Goal: Task Accomplishment & Management: Complete application form

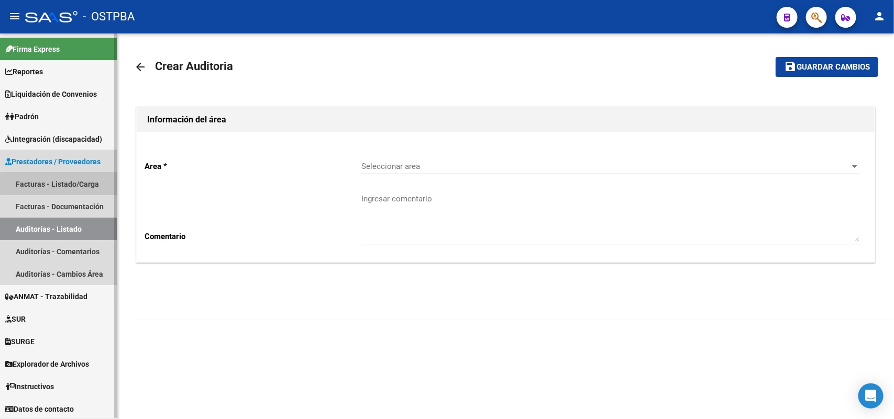
click at [90, 184] on link "Facturas - Listado/Carga" at bounding box center [58, 184] width 117 height 23
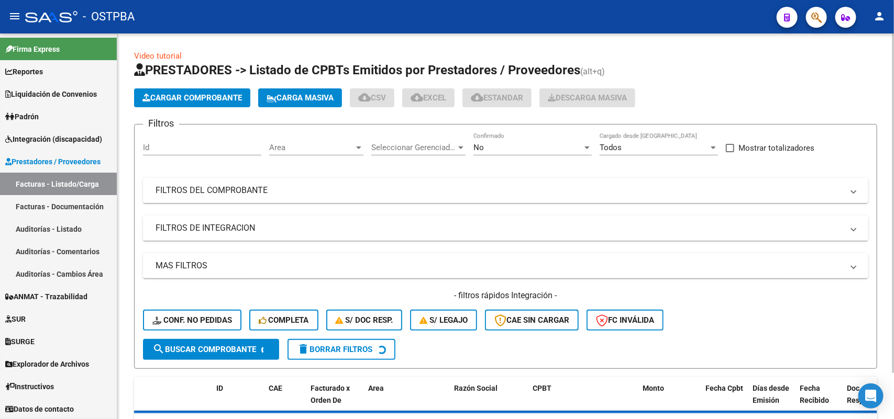
click at [216, 96] on span "Cargar Comprobante" at bounding box center [191, 97] width 99 height 9
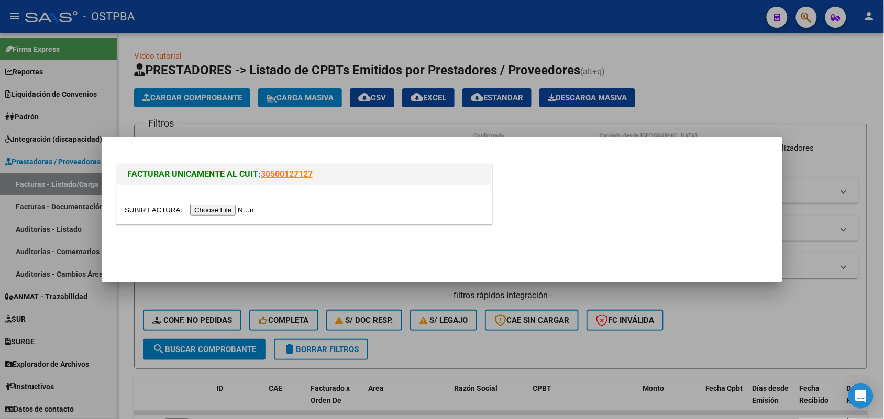
click at [229, 208] on input "file" at bounding box center [191, 210] width 132 height 11
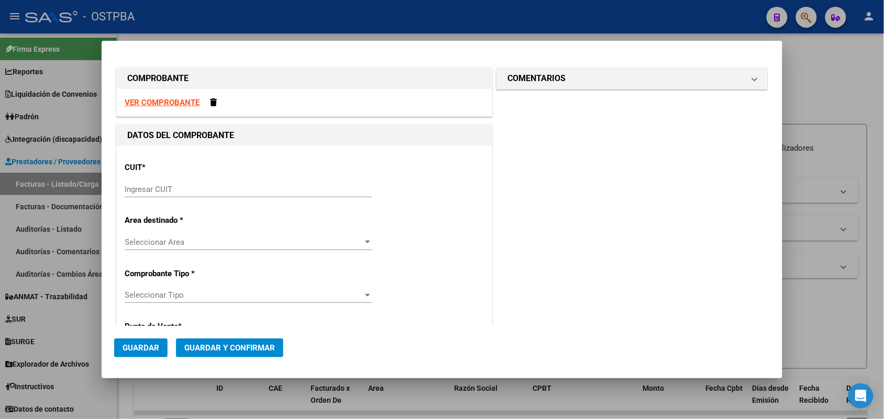
click at [127, 189] on input "Ingresar CUIT" at bounding box center [249, 189] width 248 height 9
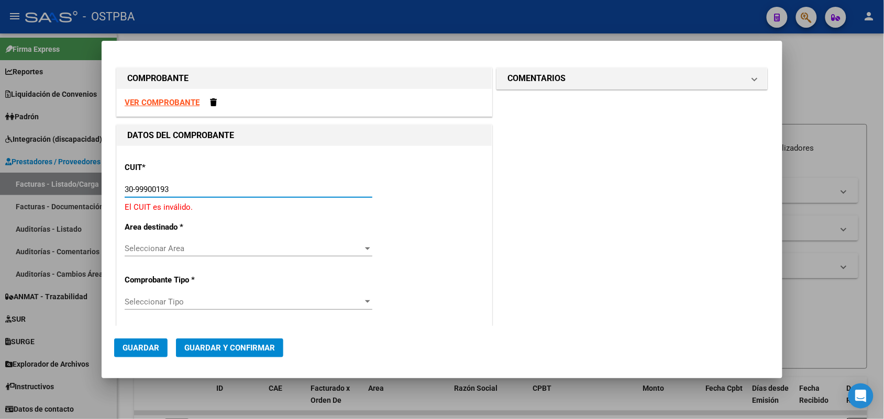
type input "30-99900193-5"
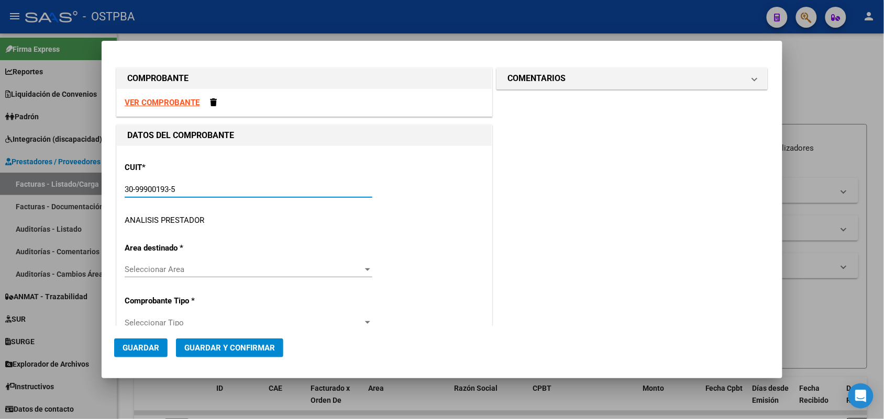
type input "10"
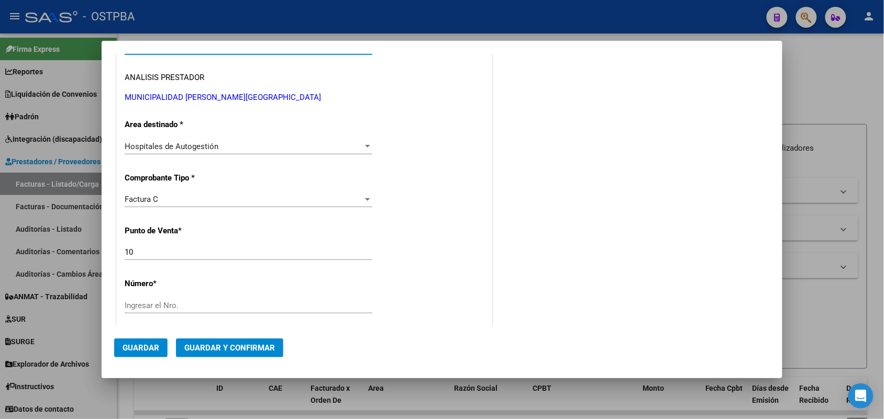
scroll to position [262, 0]
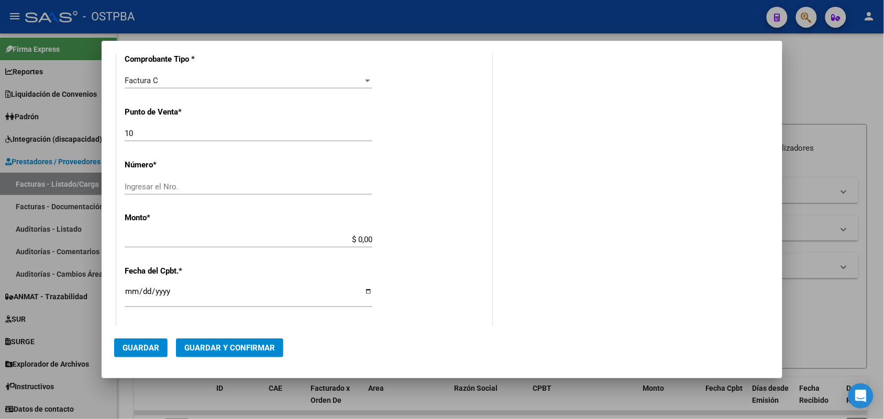
type input "30-99900193-5"
click at [150, 186] on input "Ingresar el Nro." at bounding box center [249, 186] width 248 height 9
type input "21269"
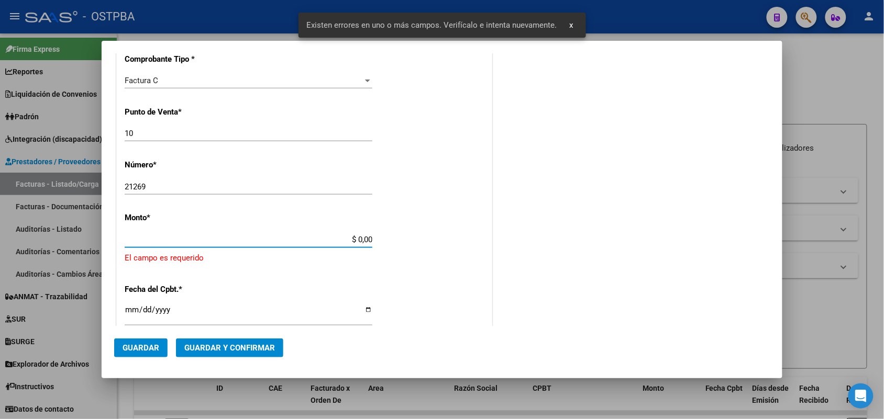
scroll to position [307, 0]
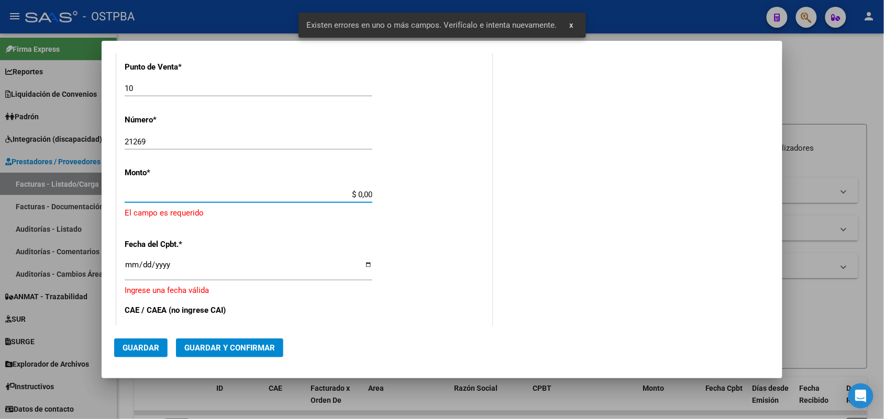
drag, startPoint x: 343, startPoint y: 241, endPoint x: 406, endPoint y: 239, distance: 63.4
click at [406, 239] on div "CUIT * 30-99900193-5 Ingresar CUIT ANALISIS PRESTADOR MUNICIPALIDAD DE MERLO AR…" at bounding box center [304, 222] width 375 height 767
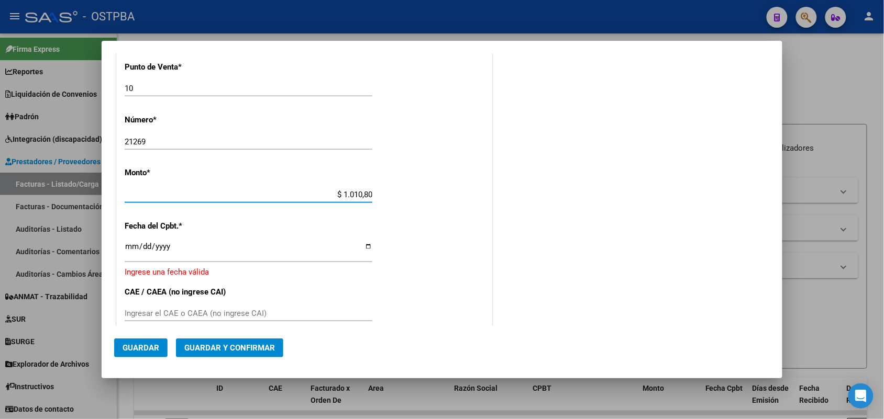
type input "$ 10.108,00"
click at [128, 250] on input "Ingresar la fecha" at bounding box center [249, 250] width 248 height 17
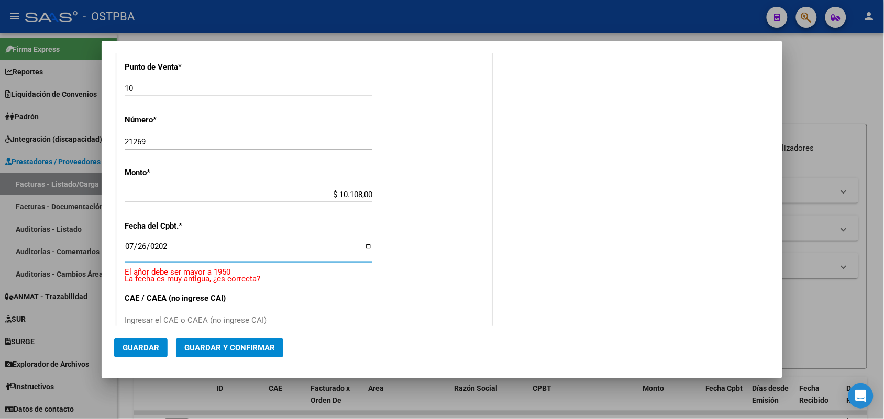
type input "2025-07-26"
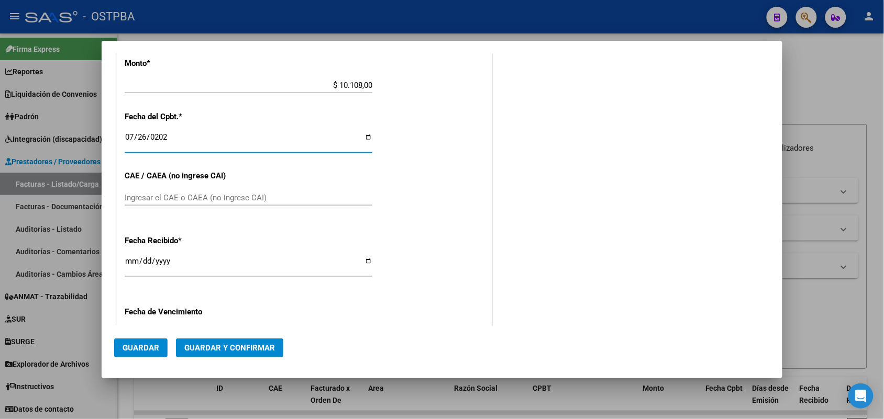
scroll to position [503, 0]
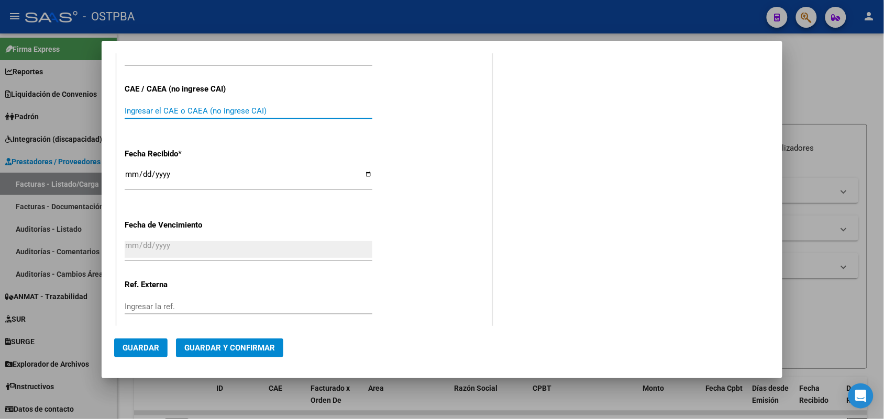
click at [131, 108] on input "Ingresar el CAE o CAEA (no ingrese CAI)" at bounding box center [249, 110] width 248 height 9
type input "75305843027266"
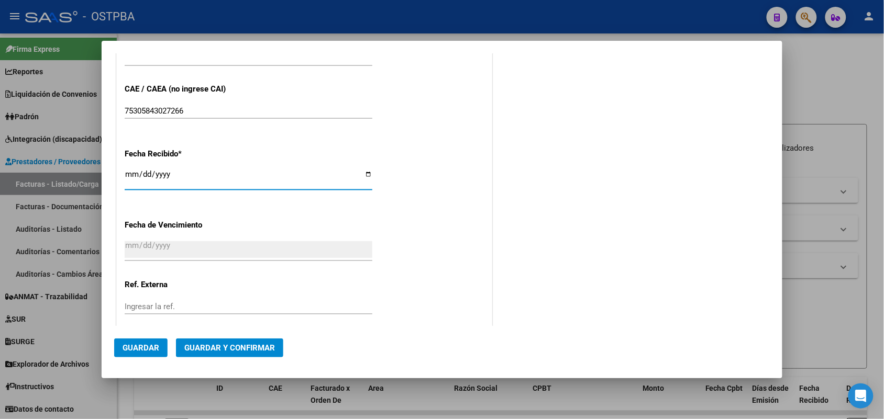
click at [132, 177] on input "2025-08-14" at bounding box center [249, 178] width 248 height 17
type input "2025-08-11"
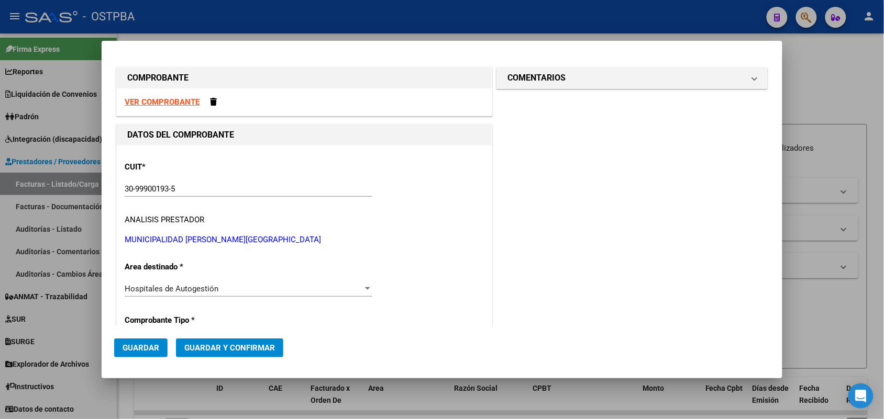
scroll to position [0, 0]
click at [752, 79] on span at bounding box center [754, 78] width 4 height 13
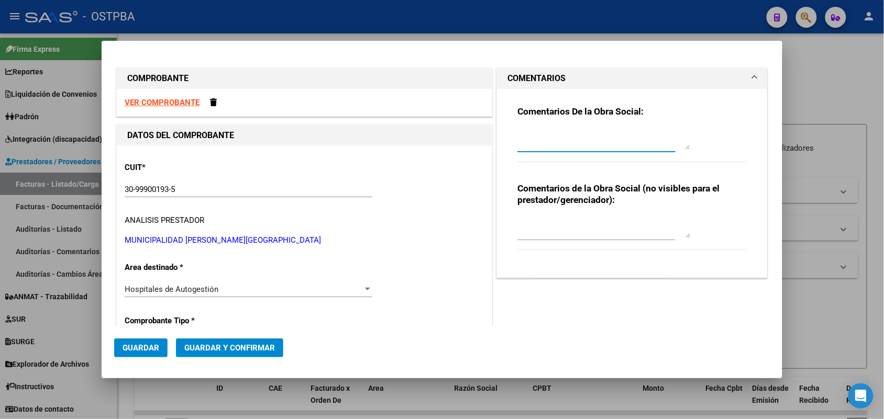
click at [525, 143] on textarea at bounding box center [603, 139] width 173 height 21
type textarea "HR 126314"
click at [142, 345] on span "Guardar" at bounding box center [141, 347] width 37 height 9
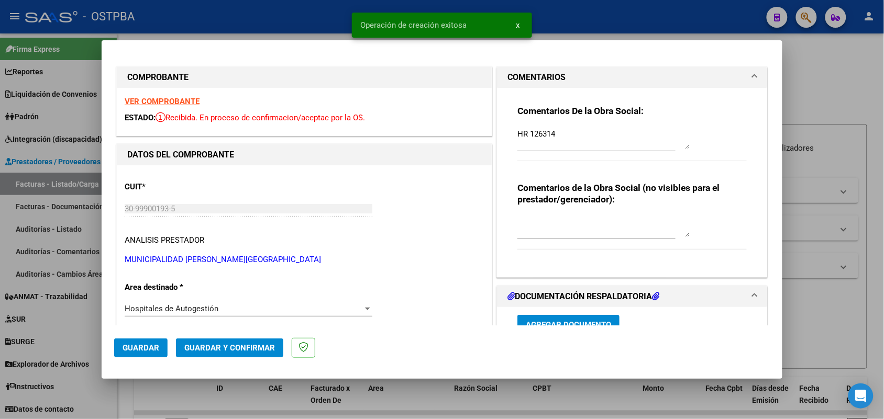
type input "2025-08-25"
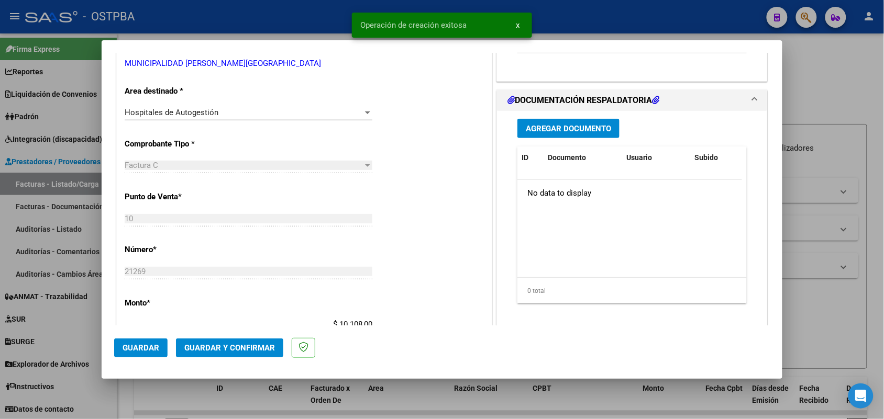
click at [563, 129] on span "Agregar Documento" at bounding box center [568, 128] width 85 height 9
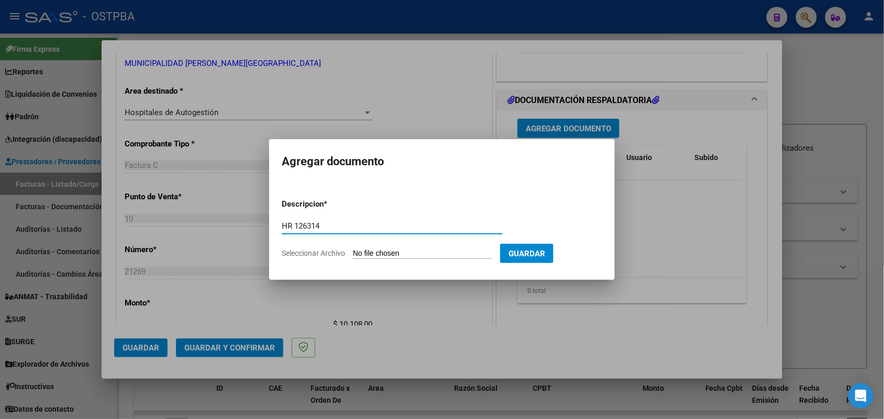
type input "HR 126314"
click at [363, 254] on input "Seleccionar Archivo" at bounding box center [422, 254] width 139 height 10
type input "C:\fakepath\HR 126314.pdf"
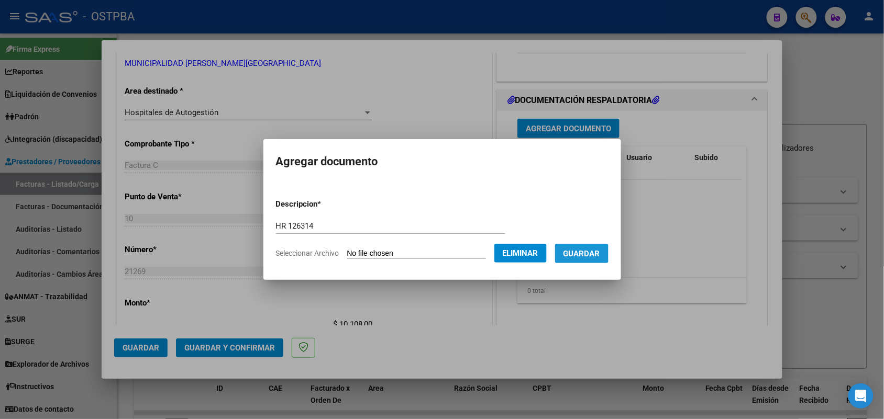
click at [589, 250] on span "Guardar" at bounding box center [581, 253] width 37 height 9
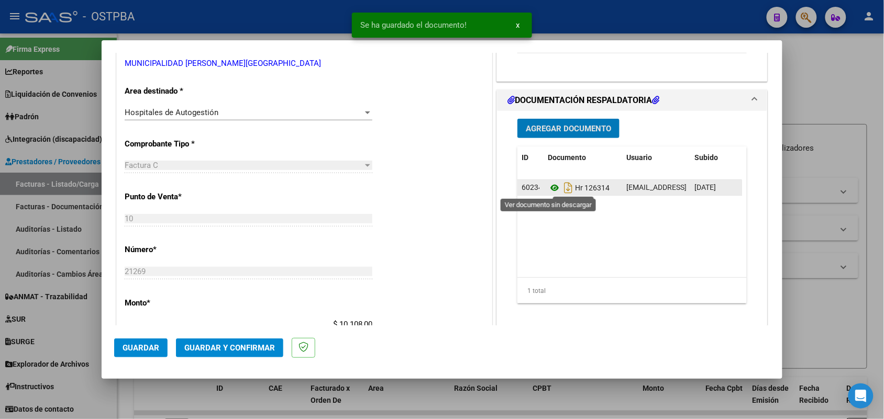
click at [548, 187] on icon at bounding box center [555, 188] width 14 height 13
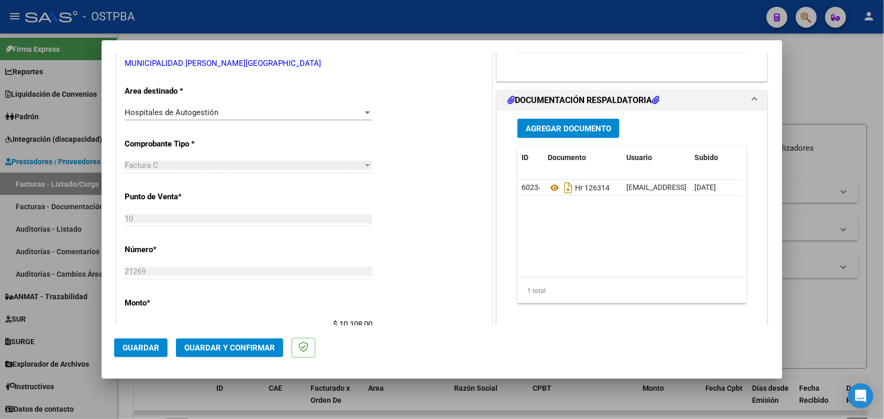
scroll to position [0, 0]
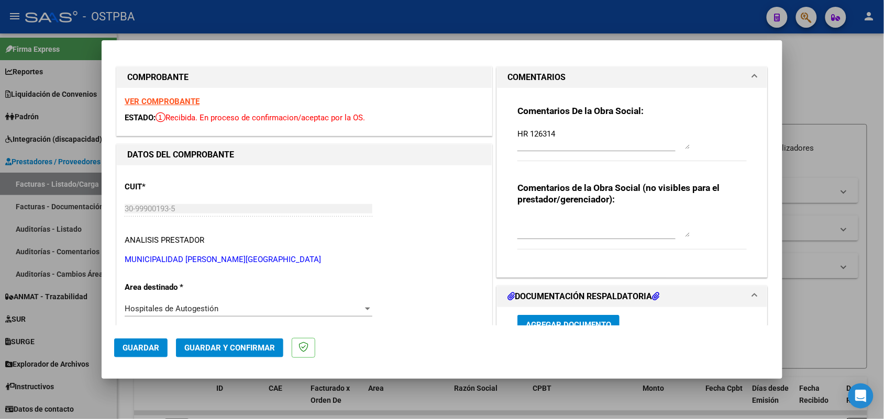
click at [193, 103] on strong "VER COMPROBANTE" at bounding box center [162, 101] width 75 height 9
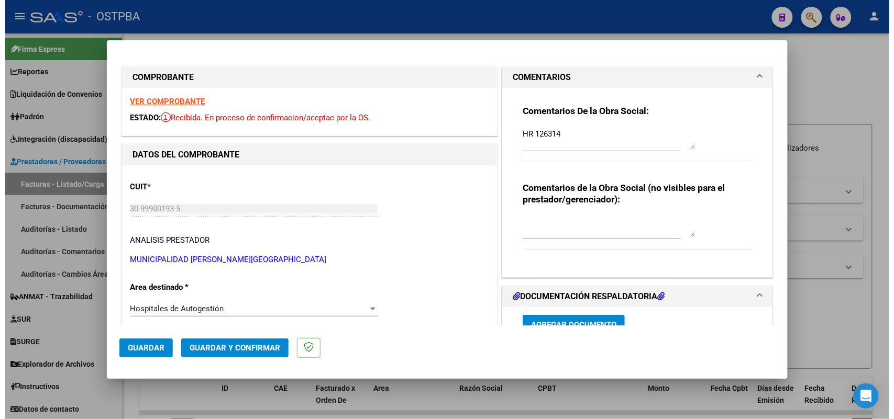
scroll to position [196, 0]
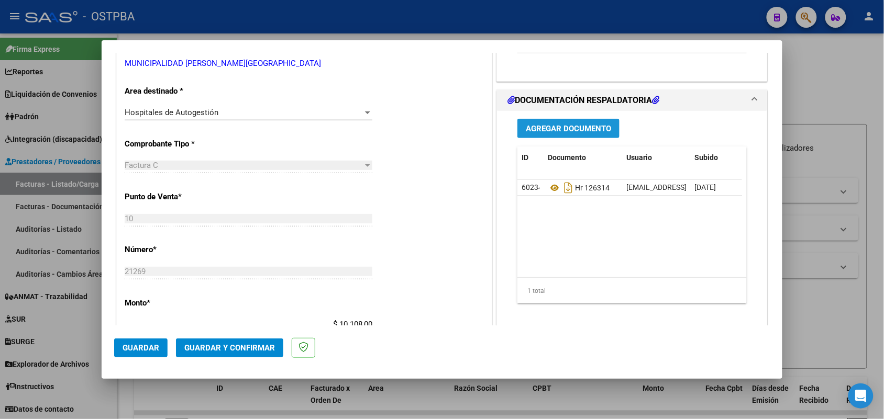
click at [567, 127] on span "Agregar Documento" at bounding box center [568, 128] width 85 height 9
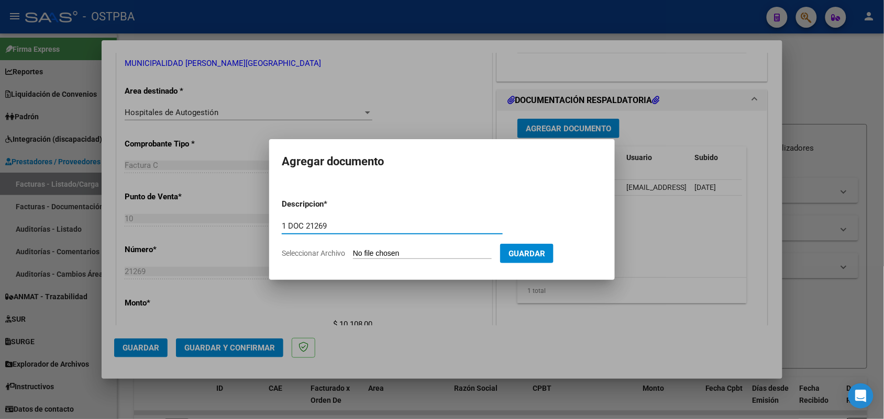
type input "1 DOC 21269"
click at [360, 255] on input "Seleccionar Archivo" at bounding box center [422, 254] width 139 height 10
type input "C:\fakepath\1 DOC 21269.pdf"
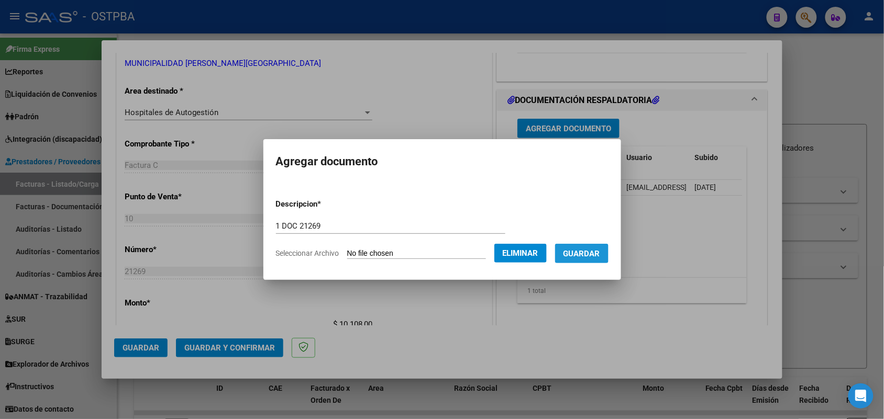
click at [600, 256] on span "Guardar" at bounding box center [581, 253] width 37 height 9
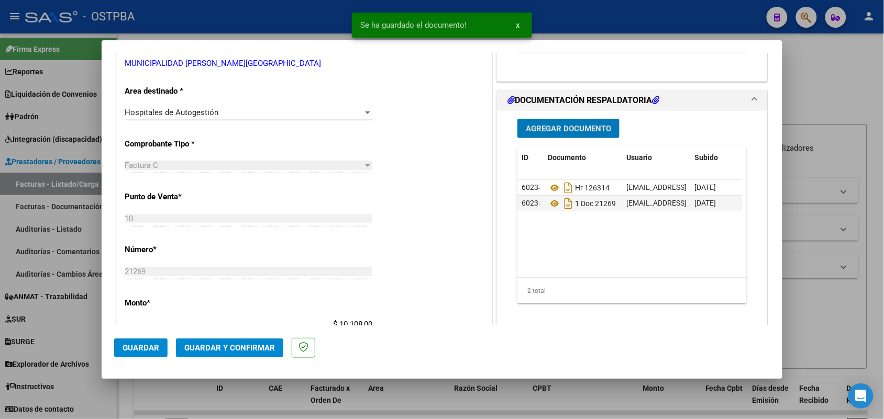
click at [232, 346] on span "Guardar y Confirmar" at bounding box center [229, 347] width 91 height 9
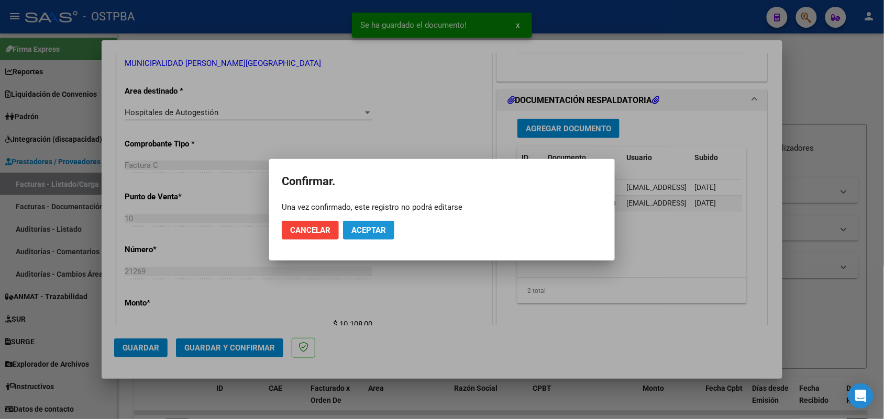
click at [377, 224] on button "Aceptar" at bounding box center [368, 230] width 51 height 19
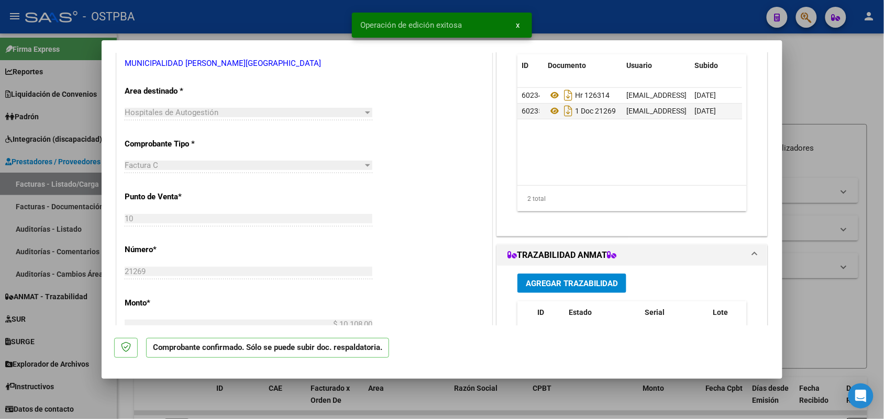
click at [45, 231] on div at bounding box center [442, 209] width 884 height 419
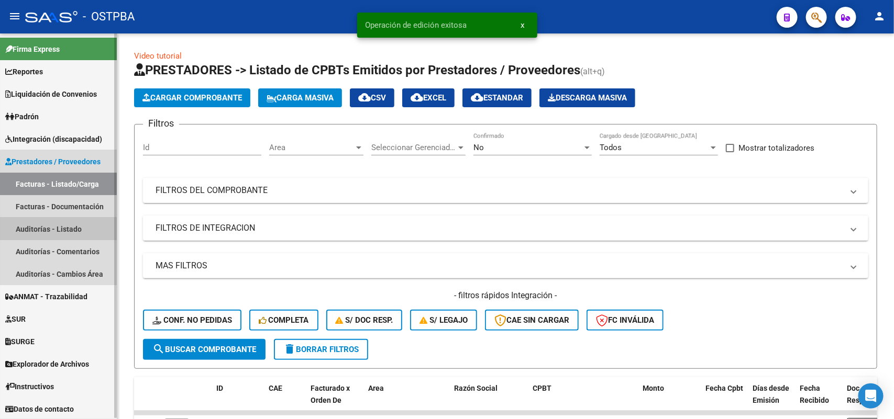
click at [69, 231] on link "Auditorías - Listado" at bounding box center [58, 229] width 117 height 23
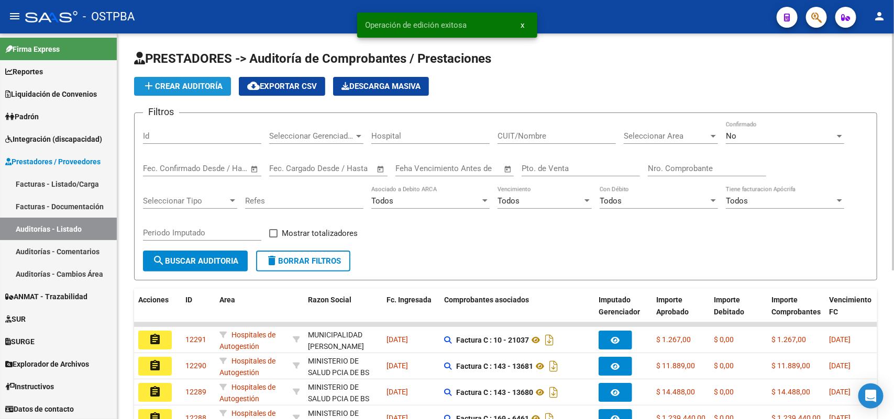
click at [214, 82] on span "add Crear Auditoría" at bounding box center [182, 86] width 80 height 9
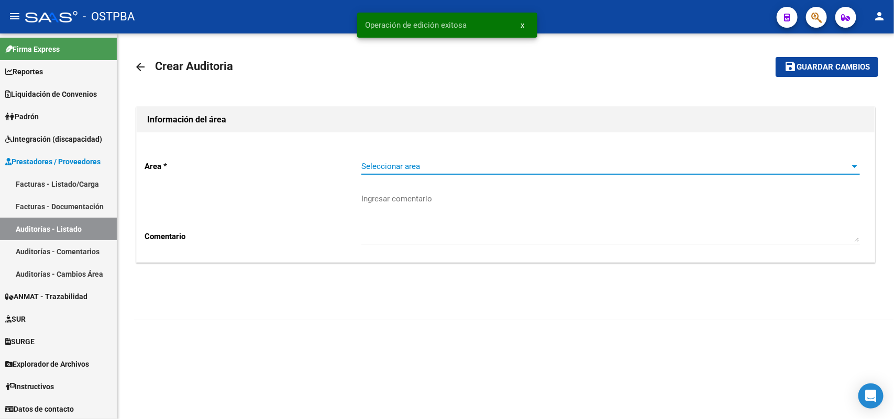
click at [409, 163] on span "Seleccionar area" at bounding box center [605, 166] width 489 height 9
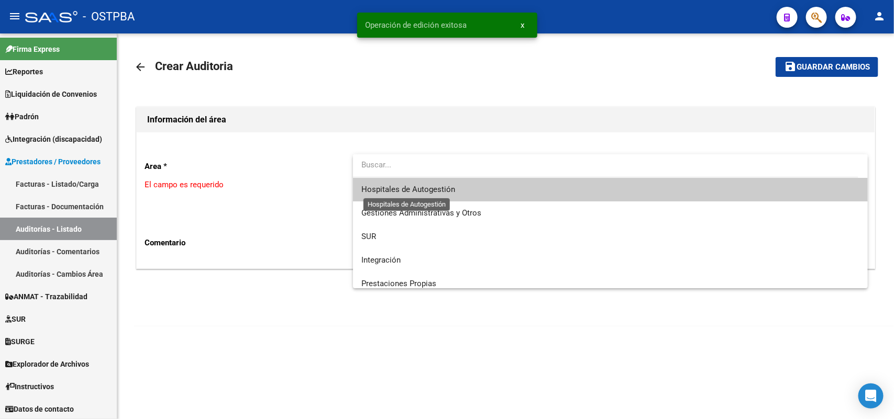
click at [403, 190] on span "Hospitales de Autogestión" at bounding box center [408, 189] width 94 height 9
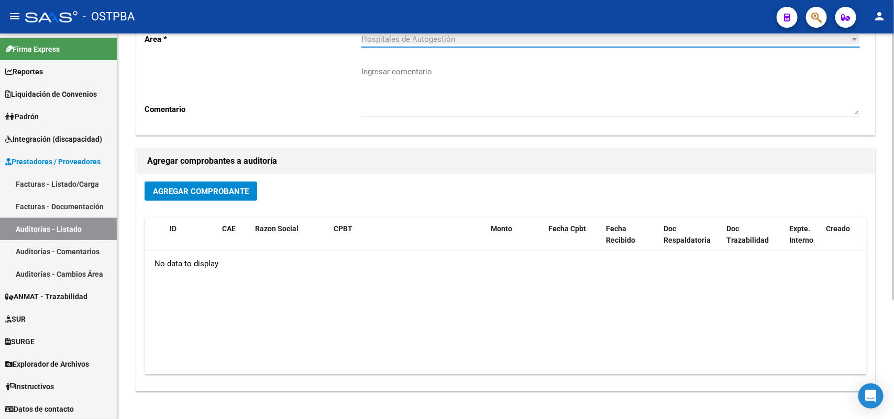
scroll to position [131, 0]
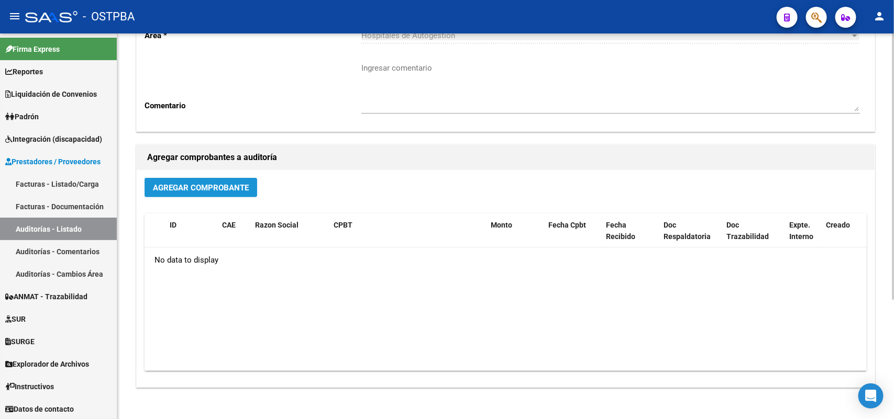
click at [205, 184] on span "Agregar Comprobante" at bounding box center [201, 187] width 96 height 9
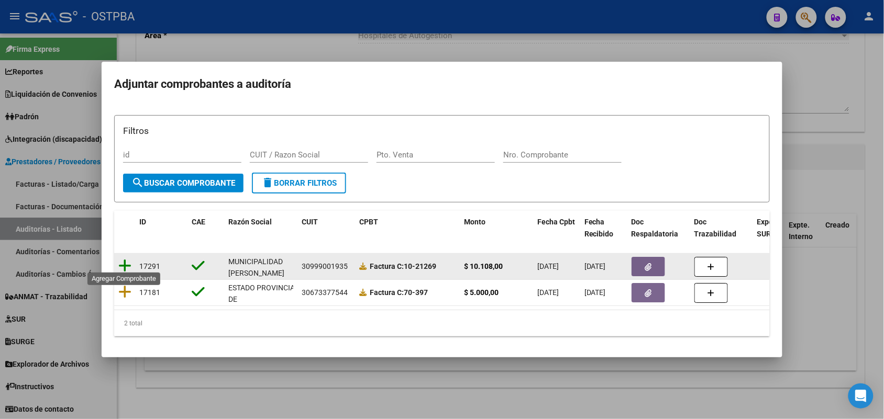
click at [126, 261] on icon at bounding box center [124, 266] width 13 height 15
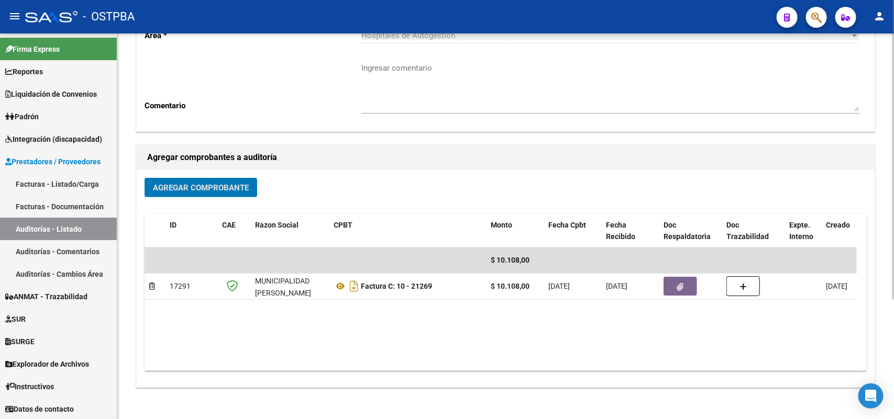
scroll to position [0, 0]
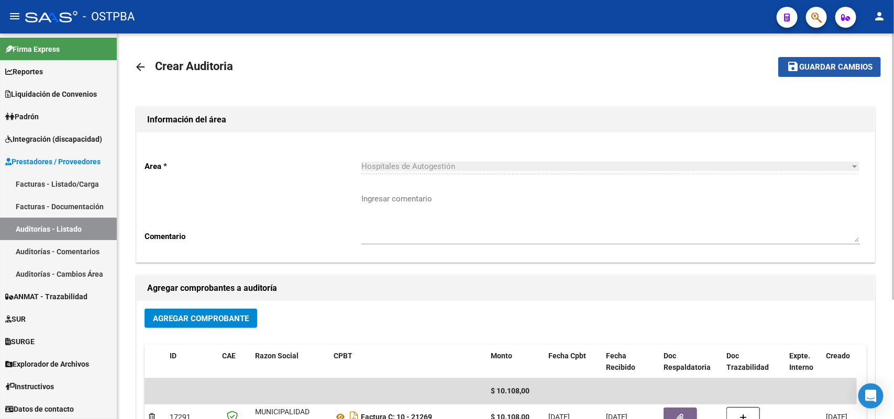
click at [812, 63] on span "Guardar cambios" at bounding box center [835, 67] width 73 height 9
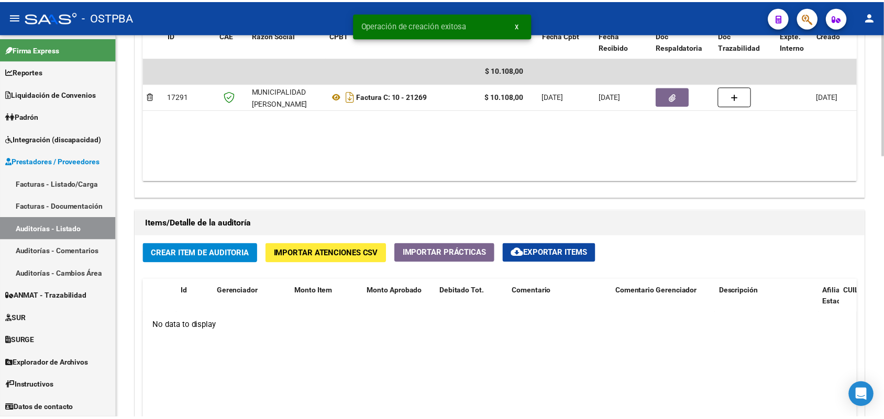
scroll to position [589, 0]
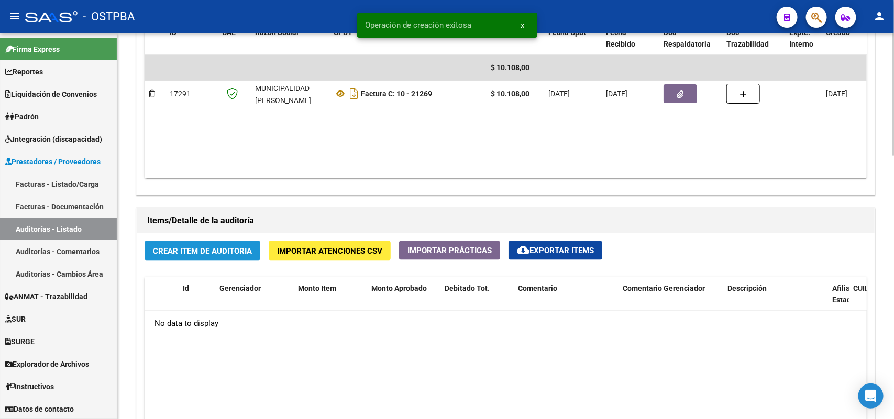
click at [221, 251] on span "Crear Item de Auditoria" at bounding box center [202, 251] width 99 height 9
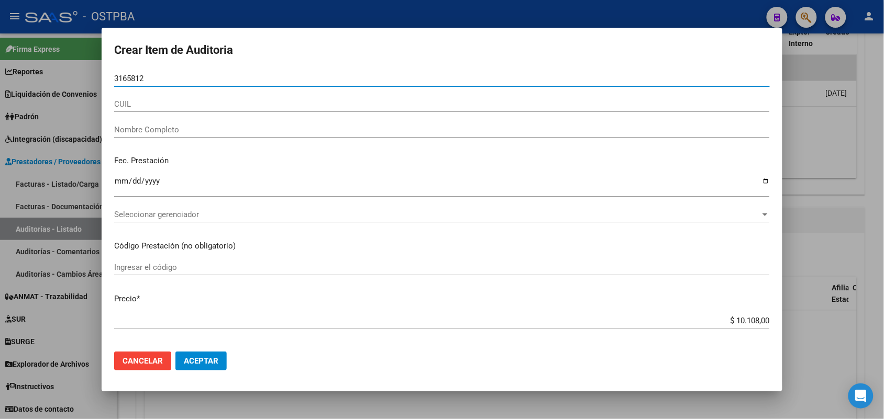
type input "31658127"
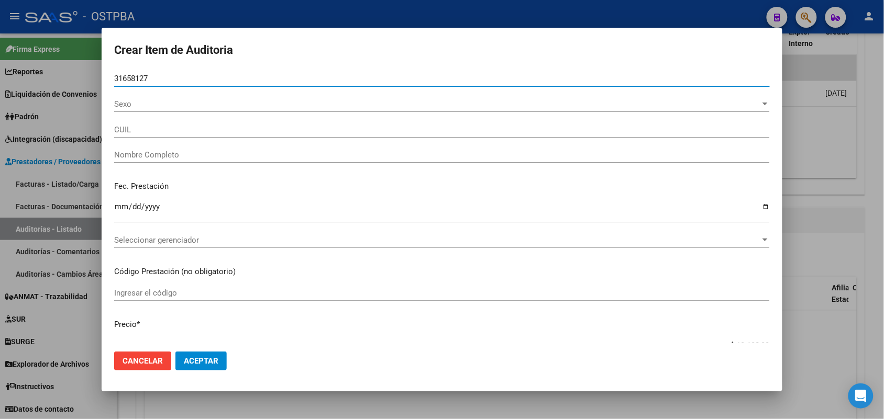
type input "27316581272"
type input "AG�ERO GISELE CAROLINA"
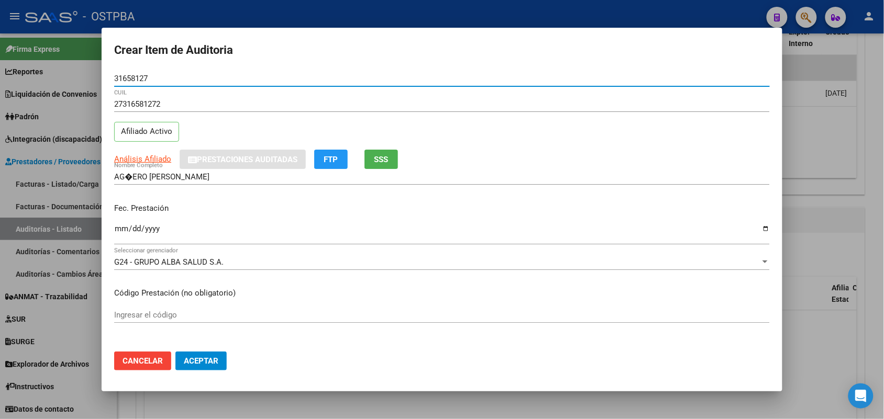
type input "31658127"
click at [121, 231] on input "Ingresar la fecha" at bounding box center [442, 233] width 656 height 17
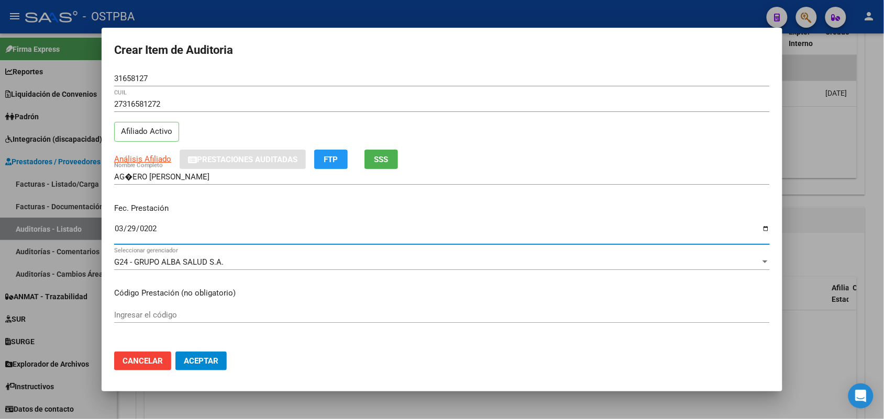
type input "2025-03-29"
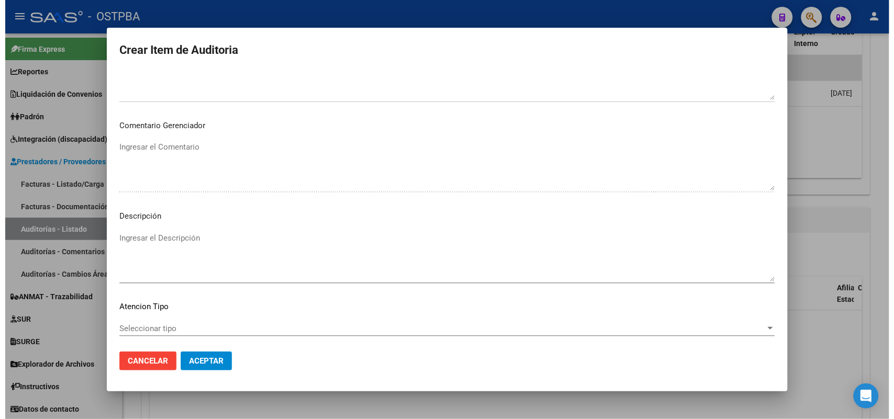
scroll to position [579, 0]
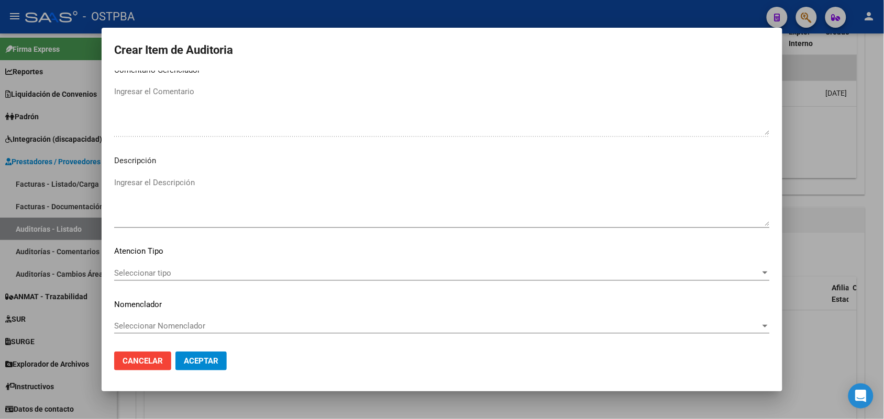
click at [156, 271] on span "Seleccionar tipo" at bounding box center [437, 273] width 646 height 9
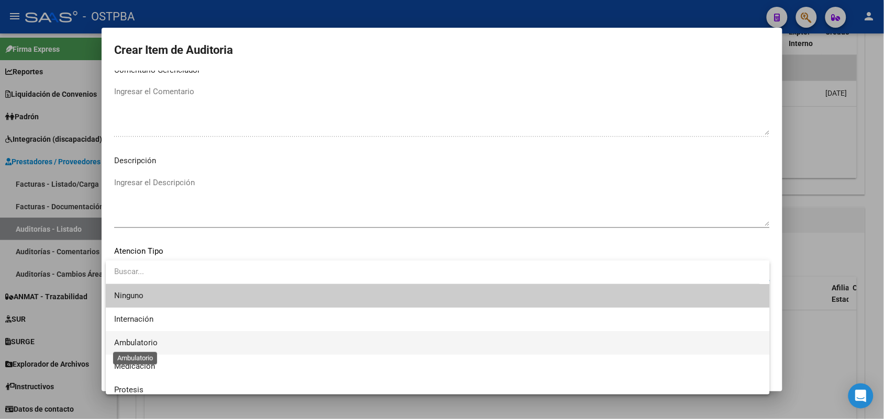
click at [153, 343] on span "Ambulatorio" at bounding box center [135, 342] width 43 height 9
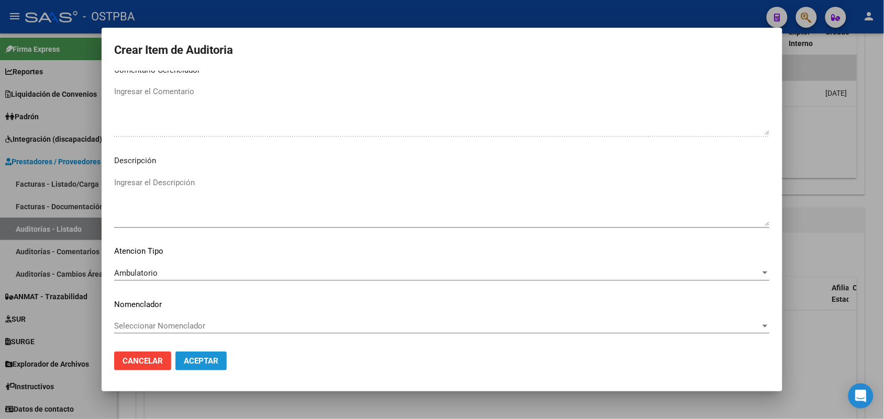
click at [205, 361] on span "Aceptar" at bounding box center [201, 361] width 35 height 9
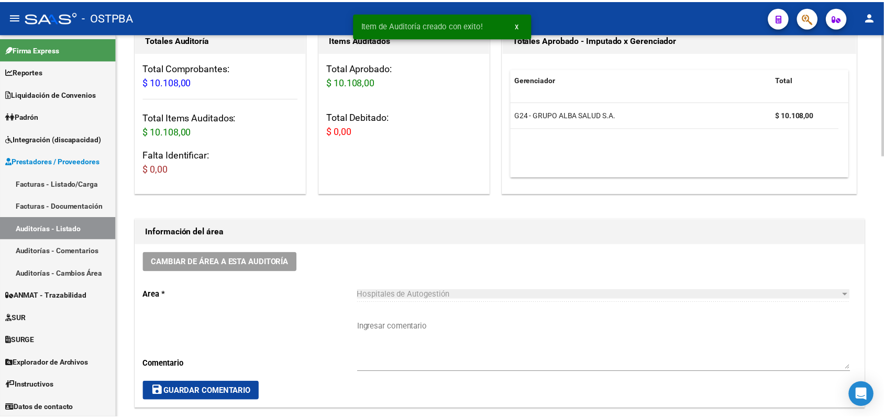
scroll to position [0, 0]
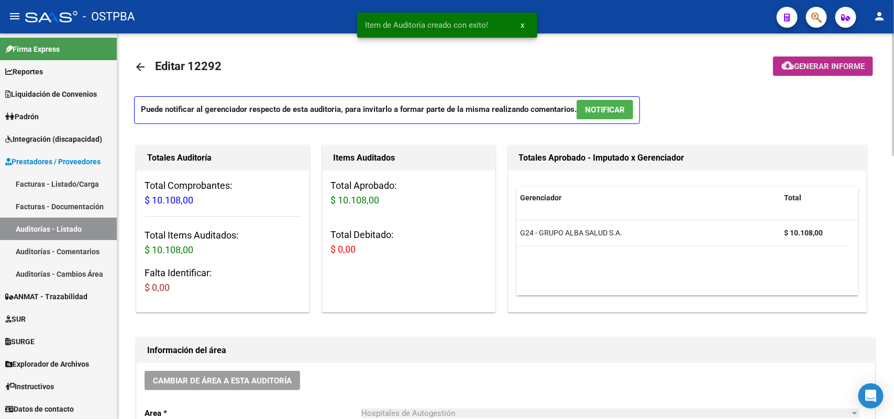
click at [813, 59] on button "cloud_download Generar informe" at bounding box center [823, 66] width 100 height 19
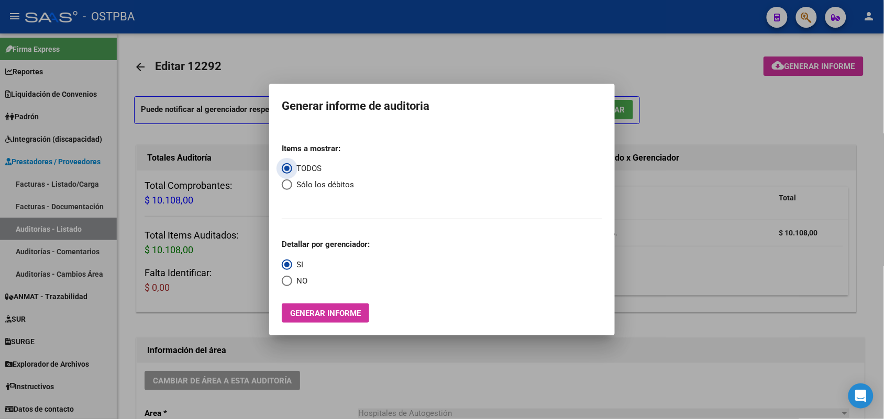
click at [337, 306] on button "Generar informe" at bounding box center [325, 313] width 87 height 19
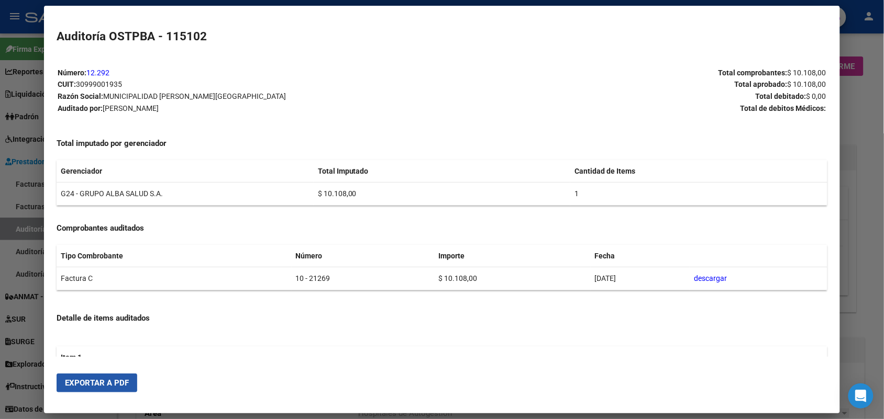
click at [91, 383] on span "Exportar a PDF" at bounding box center [97, 383] width 64 height 9
click at [865, 103] on div at bounding box center [442, 209] width 884 height 419
